Goal: Complete application form

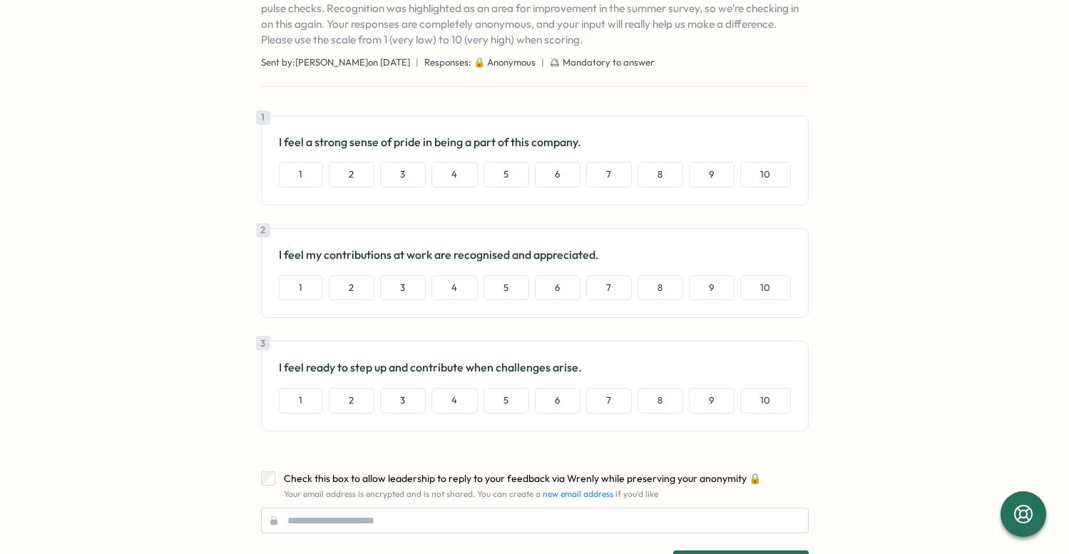
scroll to position [136, 0]
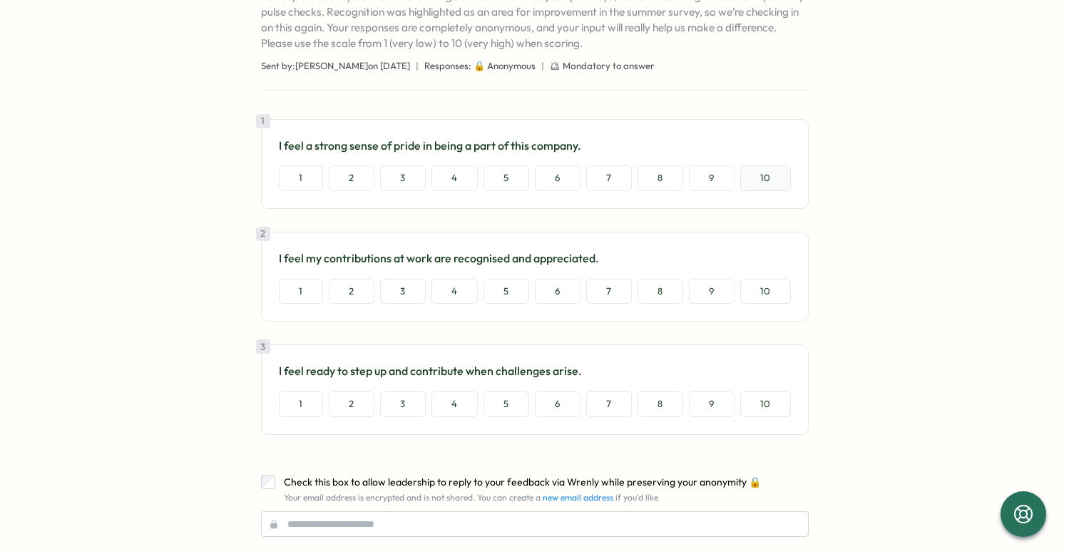
click at [760, 177] on button "10" at bounding box center [765, 178] width 51 height 26
click at [762, 301] on button "10" at bounding box center [765, 292] width 51 height 26
click at [755, 399] on button "10" at bounding box center [765, 405] width 51 height 26
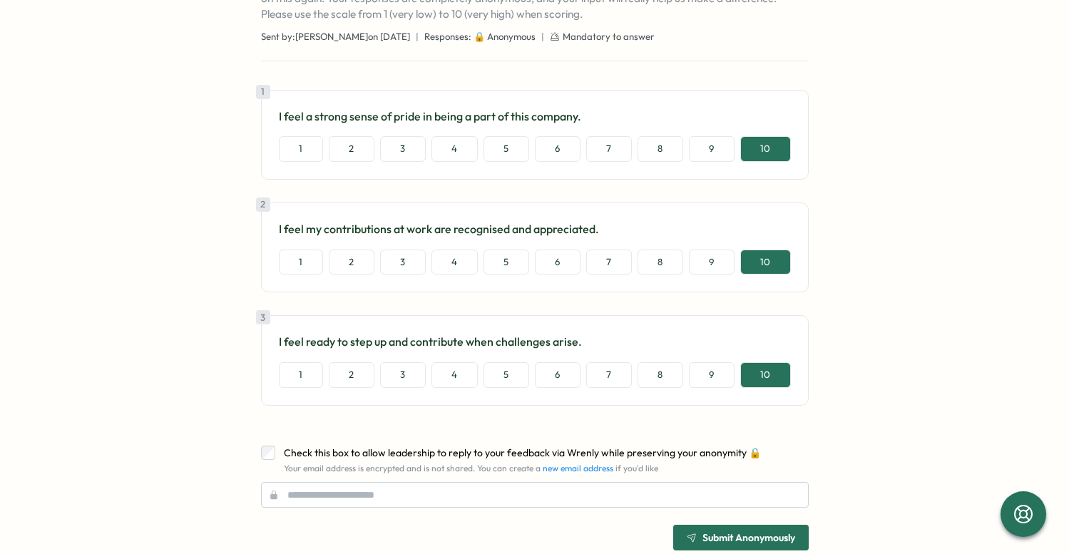
scroll to position [195, 0]
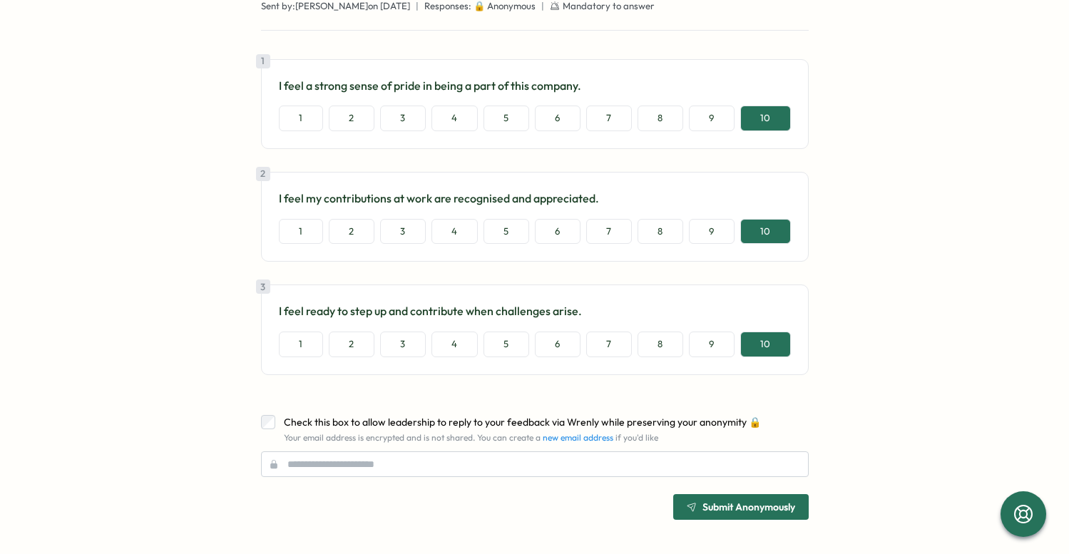
click at [747, 511] on span "Submit Anonymously" at bounding box center [749, 507] width 93 height 10
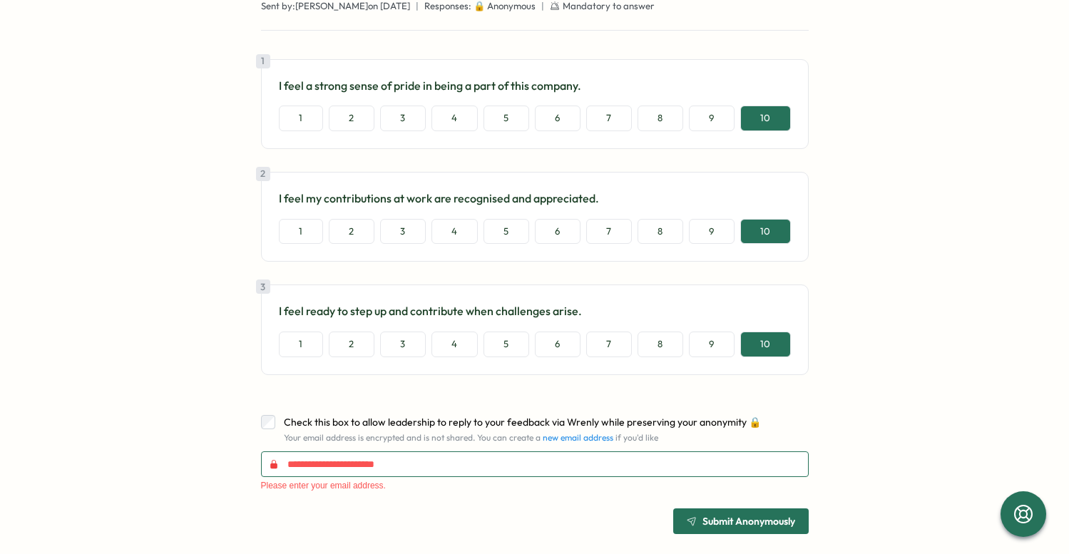
click at [322, 461] on input "text" at bounding box center [535, 465] width 548 height 26
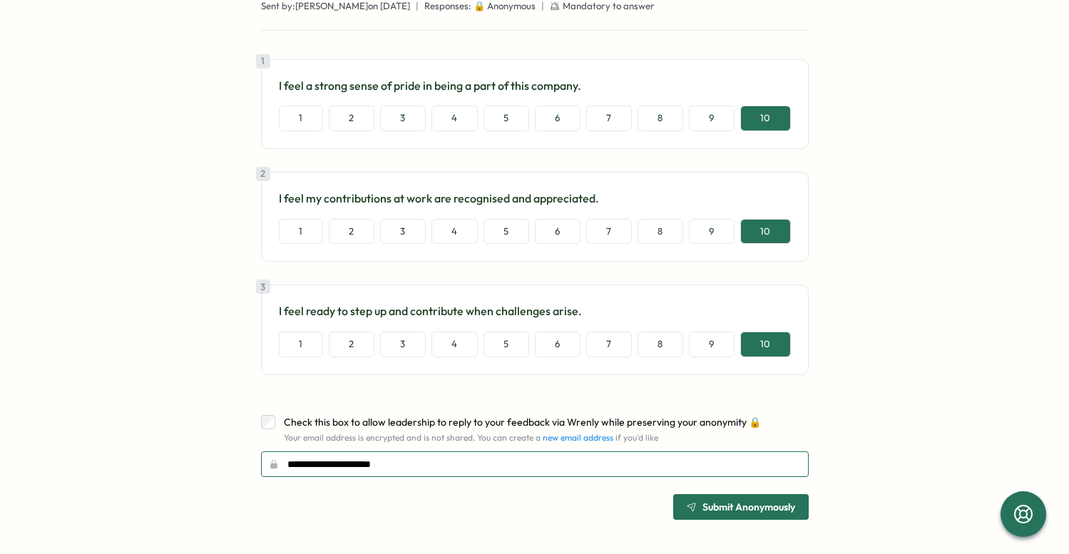
type input "**********"
click at [735, 505] on span "Submit Anonymously" at bounding box center [749, 507] width 93 height 10
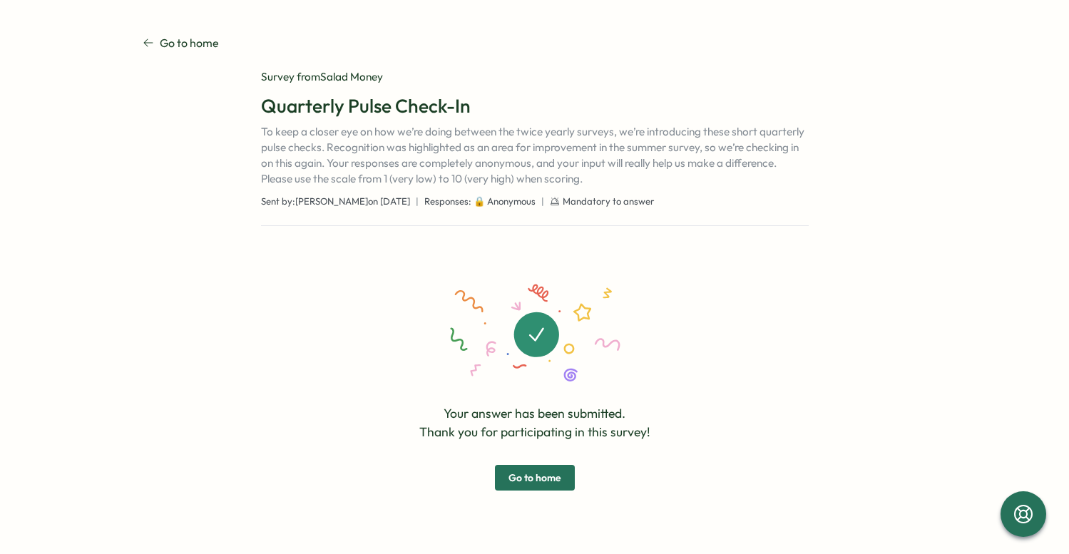
click at [543, 481] on span "Go to home" at bounding box center [535, 478] width 53 height 24
